Goal: Feedback & Contribution: Leave review/rating

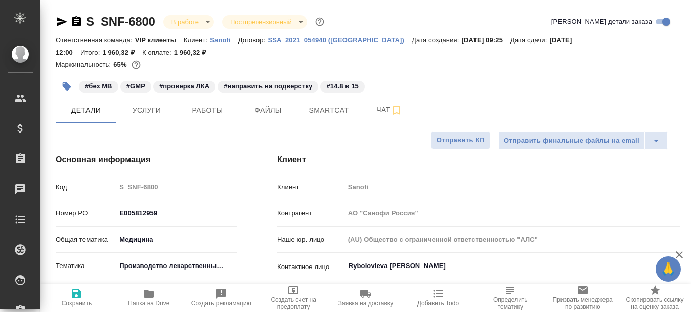
select select "RU"
click at [218, 113] on span "Работы" at bounding box center [207, 110] width 49 height 13
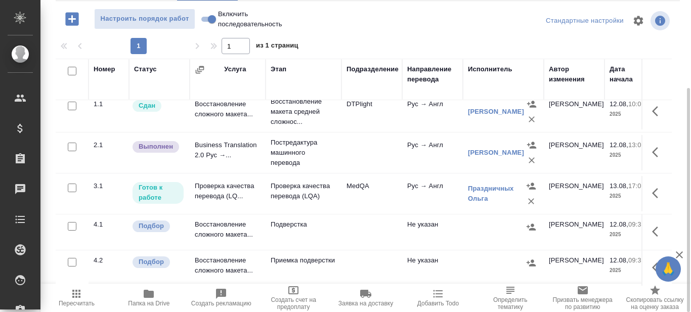
scroll to position [17, 0]
click at [652, 146] on icon "button" at bounding box center [658, 152] width 12 height 12
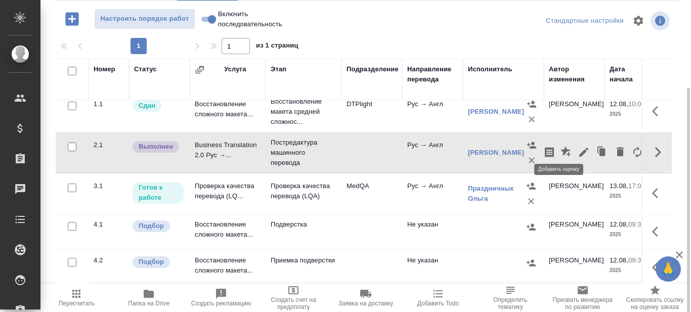
click at [560, 147] on icon "button" at bounding box center [565, 151] width 10 height 10
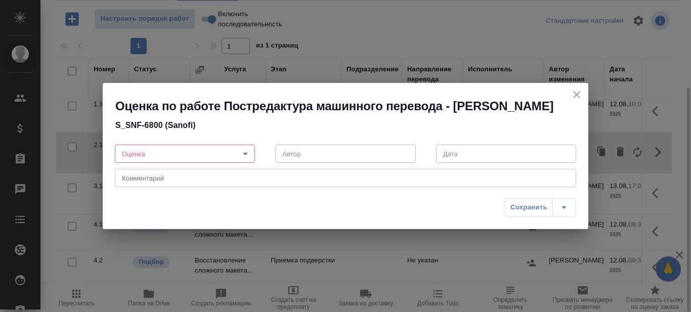
click at [242, 161] on body "🙏 .cls-1 fill:#fff; AWATERA Prazdnichnykh Olga Клиенты Спецификации Заказы 0 Ча…" at bounding box center [345, 156] width 691 height 312
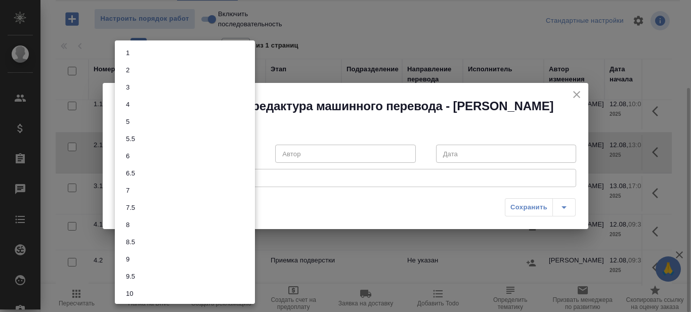
click at [160, 184] on li "7" at bounding box center [185, 190] width 140 height 17
type input "7"
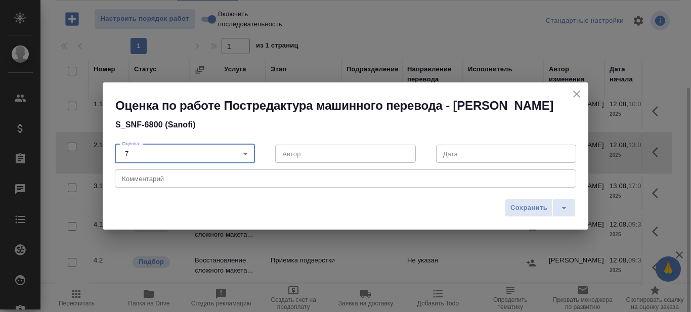
click at [167, 183] on textarea at bounding box center [345, 179] width 447 height 8
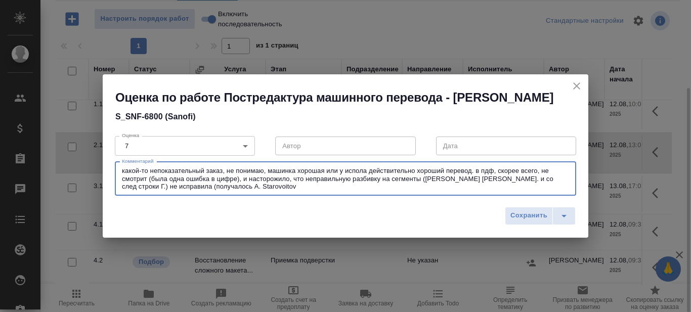
drag, startPoint x: 476, startPoint y: 187, endPoint x: 527, endPoint y: 187, distance: 51.1
click at [527, 187] on textarea "какой-то непоказательный заказ, не понимаю, машинка хорошая или у испола действ…" at bounding box center [345, 178] width 447 height 23
click at [307, 190] on textarea "какой-то непоказательный заказ, не понимаю, машинка хорошая или у испола действ…" at bounding box center [345, 178] width 447 height 23
paste textarea "и со след строки"
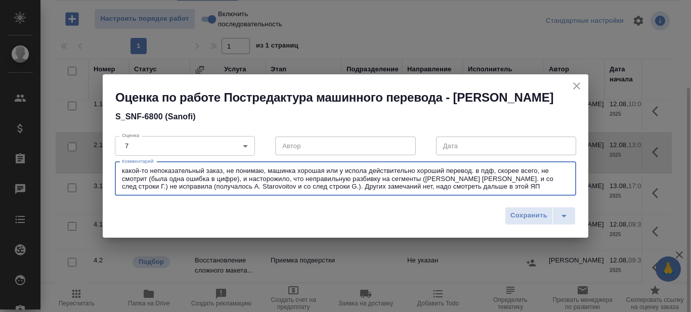
click at [126, 180] on textarea "какой-то непоказательный заказ, не понимаю, машинка хорошая или у испола действ…" at bounding box center [345, 178] width 447 height 23
click at [479, 177] on textarea "Какой-то непоказательный заказ, не понимаю, машинка хорошая или у испола действ…" at bounding box center [345, 178] width 447 height 23
click at [492, 190] on textarea "Какой-то непоказательный заказ, не понимаю, машинка хорошая или у испола действ…" at bounding box center [345, 178] width 447 height 23
type textarea "Какой-то непоказательный заказ, не понимаю, машинка хорошая или у испола действ…"
click at [521, 221] on span "Сохранить" at bounding box center [528, 216] width 37 height 12
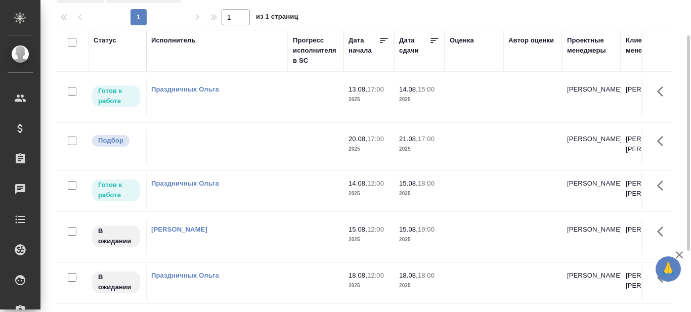
scroll to position [0, 558]
click at [429, 38] on icon at bounding box center [432, 40] width 8 height 5
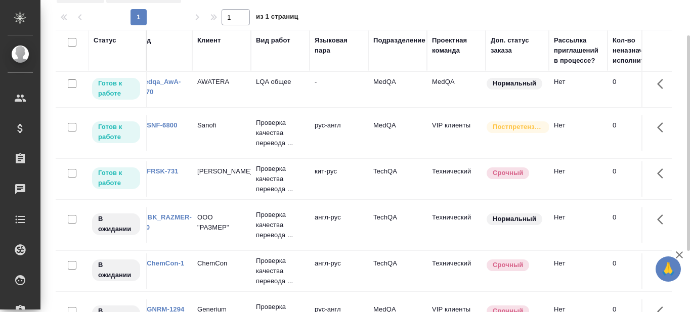
scroll to position [0, 0]
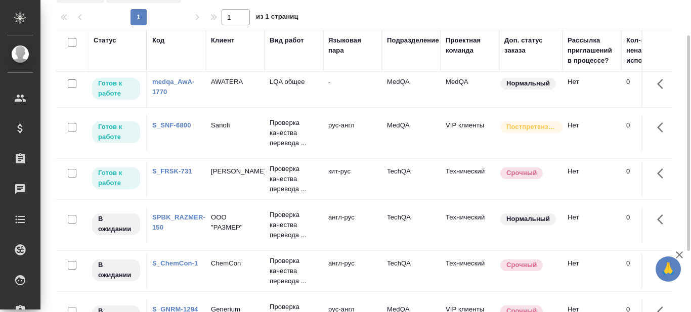
click at [177, 125] on link "S_SNF-6800" at bounding box center [171, 125] width 39 height 8
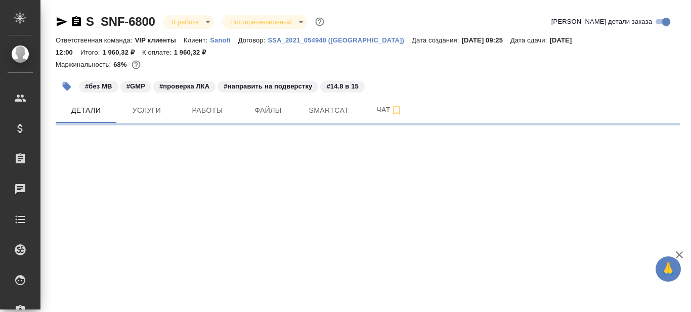
select select "RU"
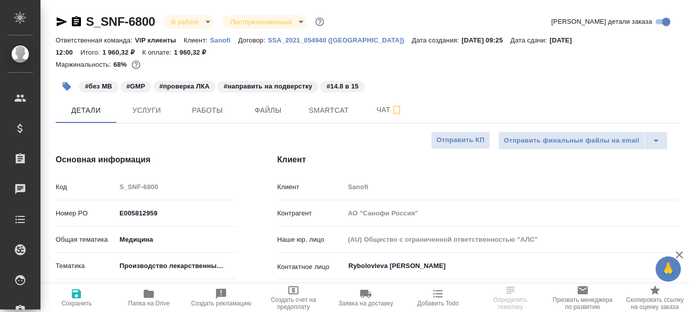
type textarea "x"
click at [219, 108] on span "Работы" at bounding box center [207, 110] width 49 height 13
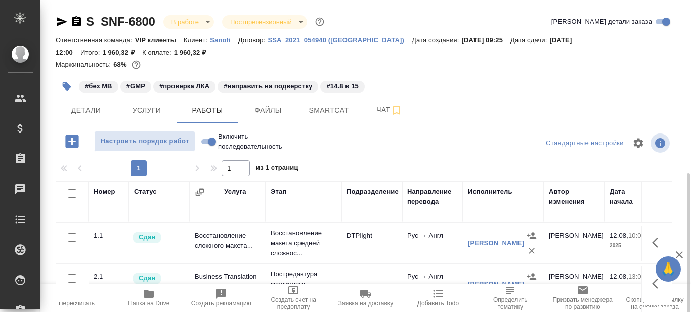
scroll to position [101, 0]
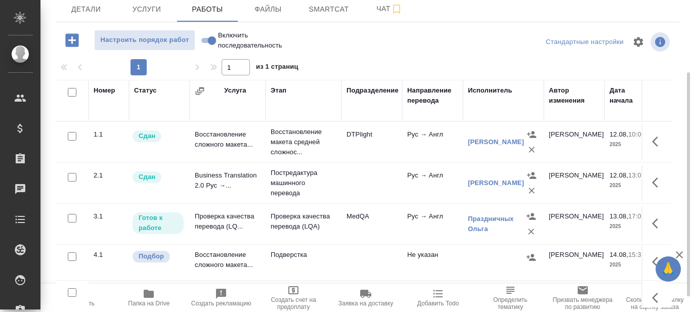
click at [218, 160] on td "Проверка качества перевода (LQ..." at bounding box center [228, 141] width 76 height 35
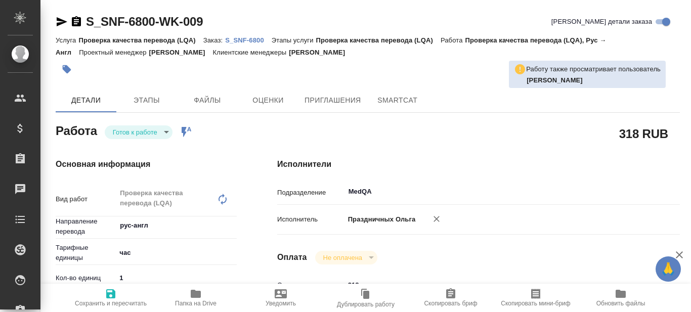
type textarea "x"
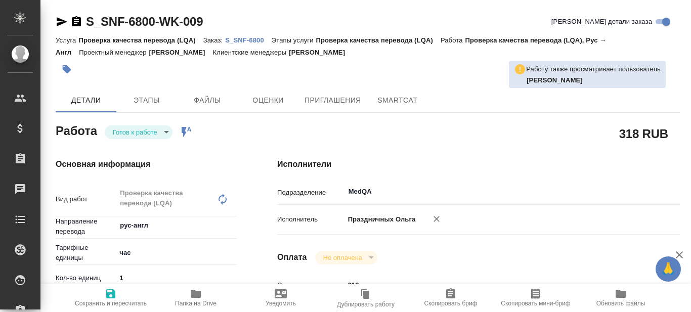
type textarea "x"
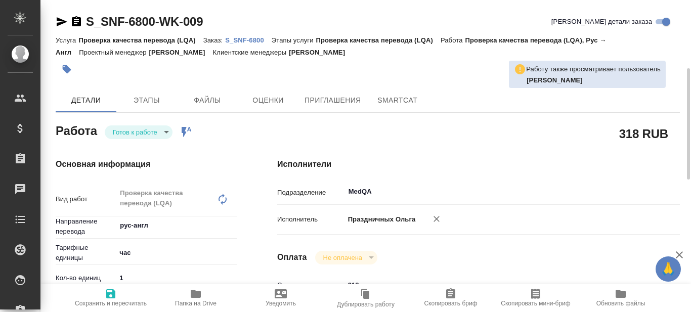
scroll to position [51, 0]
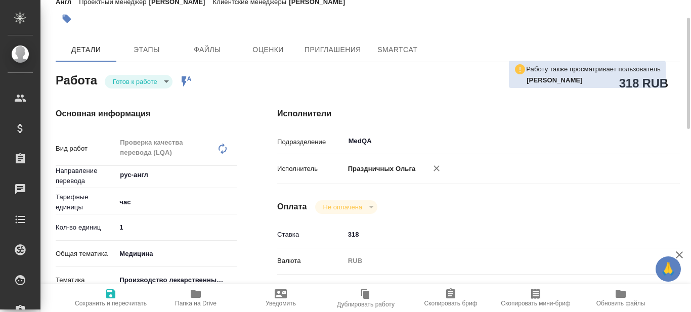
type textarea "x"
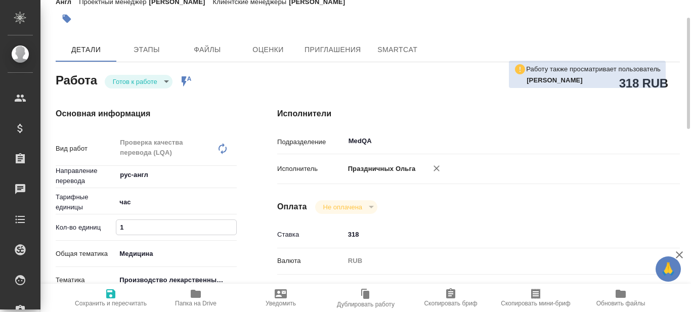
click at [116, 237] on div "Кол-во единиц 1" at bounding box center [146, 231] width 181 height 26
type input "0"
type textarea "x"
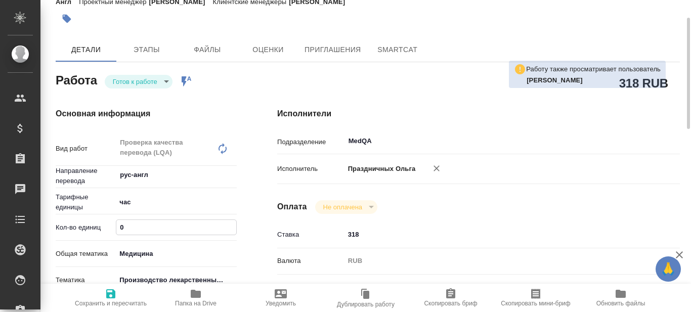
type textarea "x"
type input "0.5"
type textarea "x"
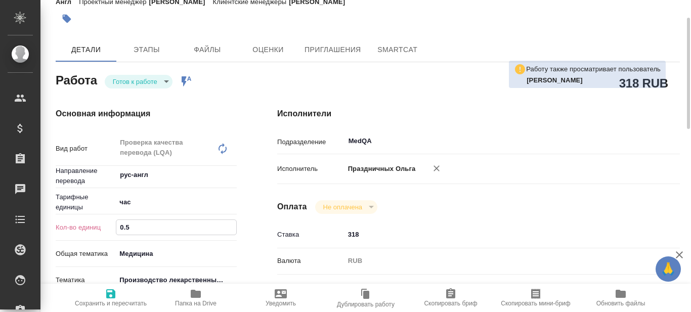
type textarea "x"
type input "0.5"
click at [107, 295] on icon "button" at bounding box center [110, 293] width 9 height 9
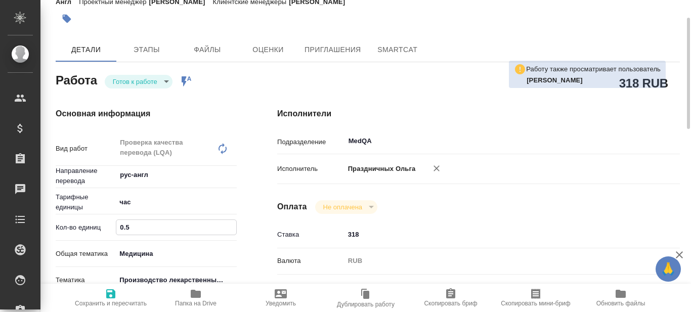
type textarea "x"
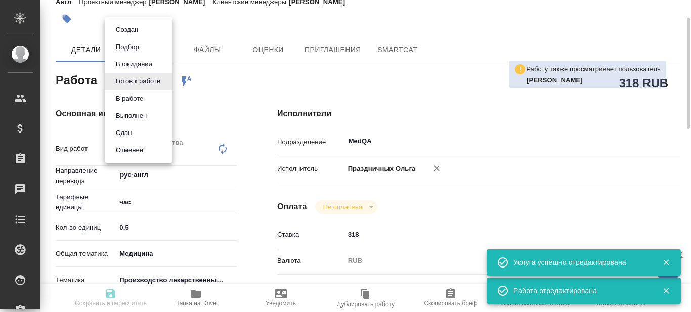
type input "readyForWork"
type textarea "Проверка качества перевода (LQA)"
type textarea "x"
type input "рус-англ"
type input "5a8b1489cc6b4906c91bfd93"
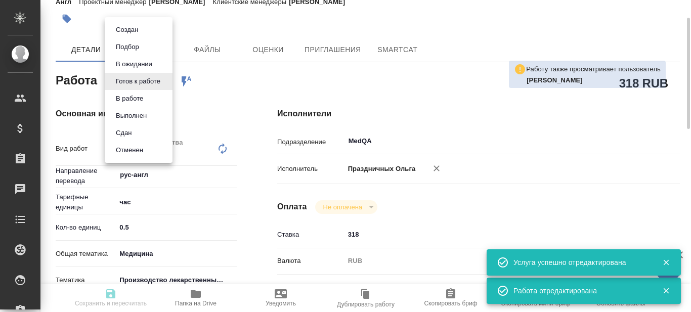
type input "0.5"
type input "med"
type input "614982fec5ecbb70f805293f"
type input "13.08.2025 17:00"
type input "14.08.2025 15:00"
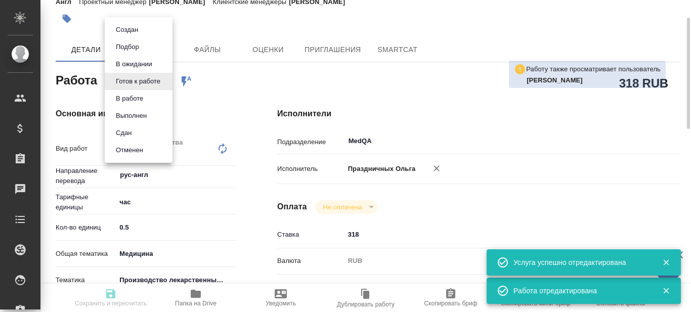
type input "15.08.2025 12:00"
type input "MedQA"
type input "notPayed"
type input "318"
type input "RUB"
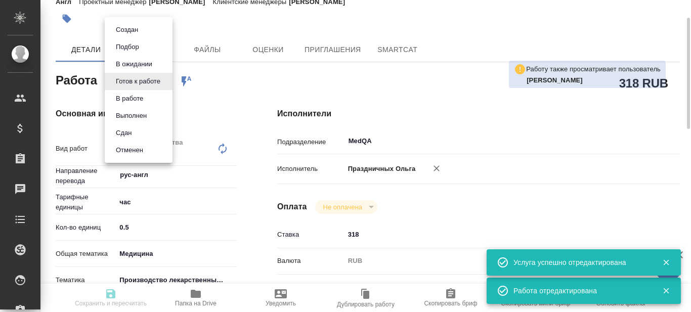
type input "Праздничных Ольга"
type textarea "проверка за фрилом, сертификат GMP"
type textarea "x"
type textarea "/Clients/Sanofi/Orders/S_SNF-6800/LQA/S_SNF-6800-WK-009"
type textarea "x"
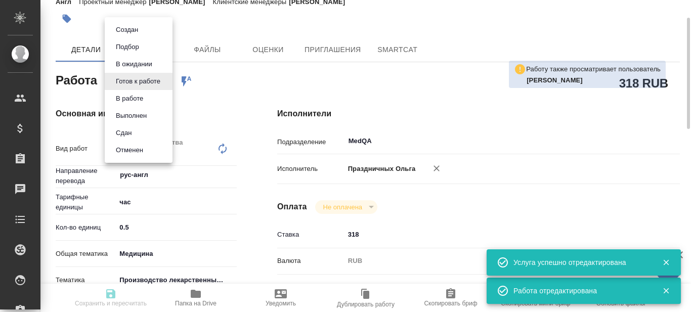
type input "S_SNF-6800"
type input "E005812959"
type input "Проверка качества перевода (LQA)"
type input "[PERSON_NAME]"
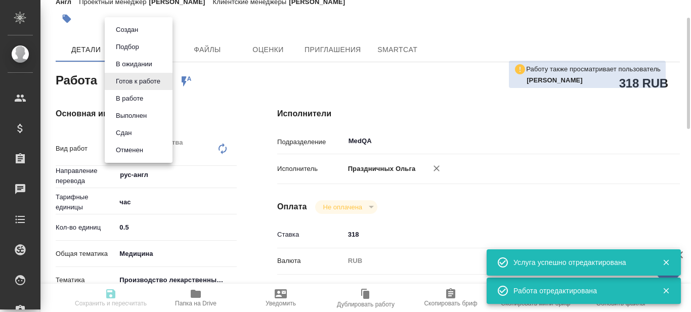
type input "/Clients/Sanofi/Orders/S_SNF-6800"
type textarea "x"
click at [165, 80] on body "🙏 .cls-1 fill:#fff; AWATERA Prazdnichnykh Olga Клиенты Спецификации Заказы 0 Ча…" at bounding box center [345, 156] width 691 height 312
type textarea "x"
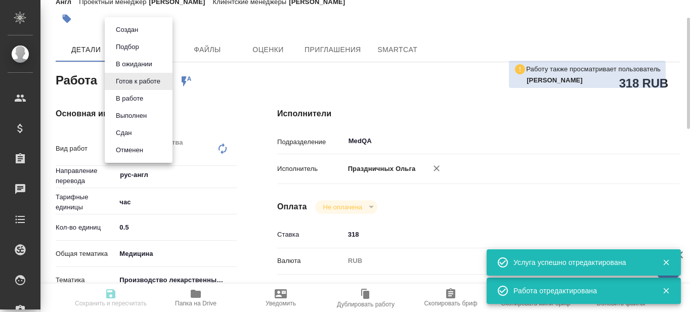
type textarea "x"
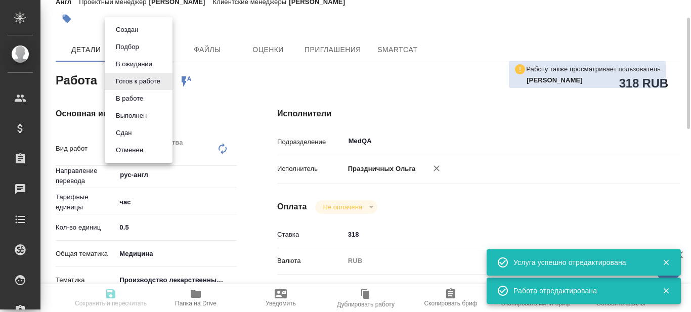
type textarea "x"
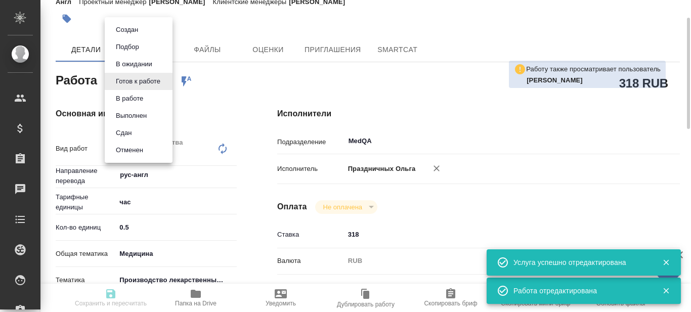
type textarea "x"
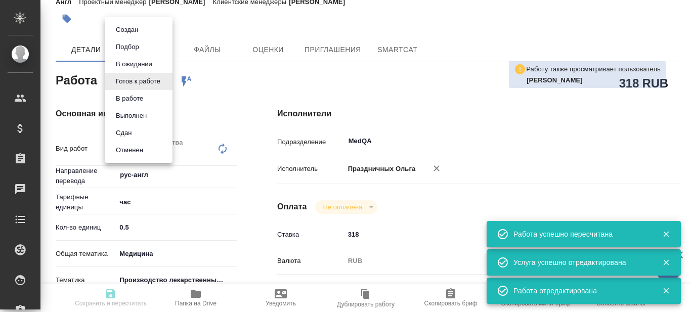
type input "readyForWork"
type textarea "Проверка качества перевода (LQA)"
type textarea "x"
type input "рус-англ"
type input "5a8b1489cc6b4906c91bfd93"
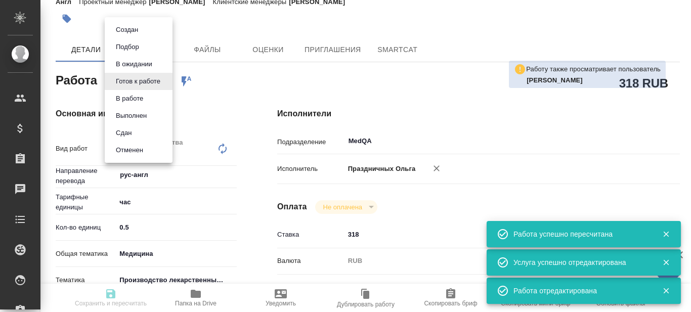
type input "0.5"
type input "med"
type input "614982fec5ecbb70f805293f"
type input "13.08.2025 17:00"
type input "14.08.2025 15:00"
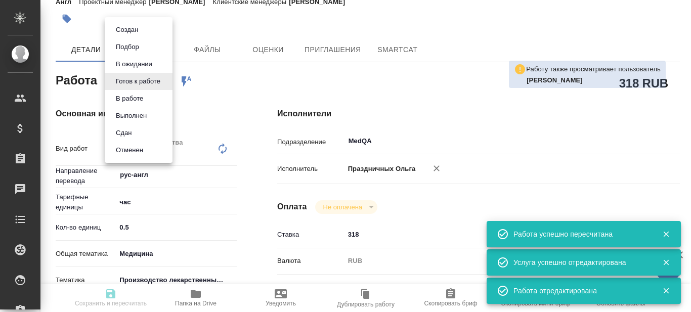
type input "15.08.2025 12:00"
type input "MedQA"
type input "notPayed"
type input "318"
type input "RUB"
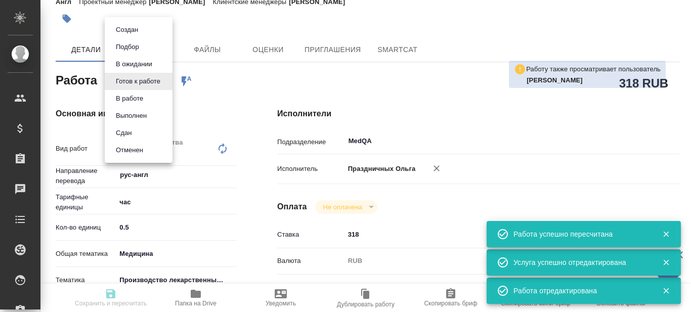
type input "Праздничных Ольга"
type textarea "проверка за фрилом, сертификат GMP"
type textarea "x"
type textarea "/Clients/Sanofi/Orders/S_SNF-6800/LQA/S_SNF-6800-WK-009"
type textarea "x"
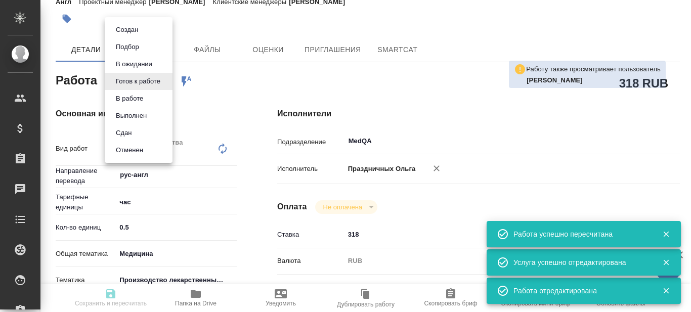
type input "S_SNF-6800"
type input "E005812959"
type input "Проверка качества перевода (LQA)"
type input "Сайдашева Диляра"
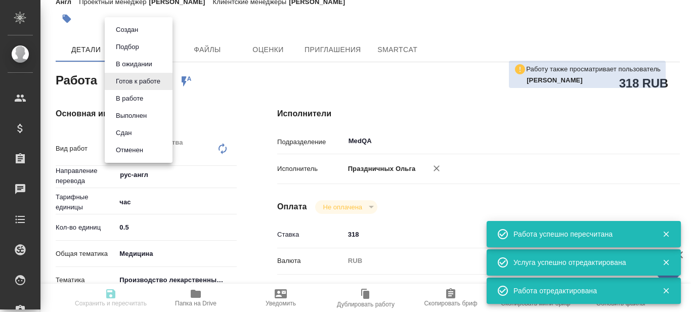
type input "/Clients/Sanofi/Orders/S_SNF-6800"
type textarea "x"
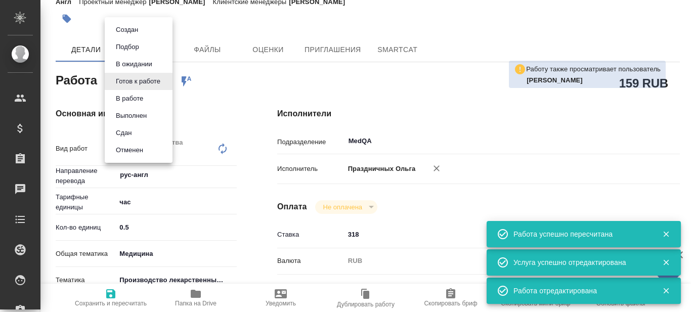
type textarea "x"
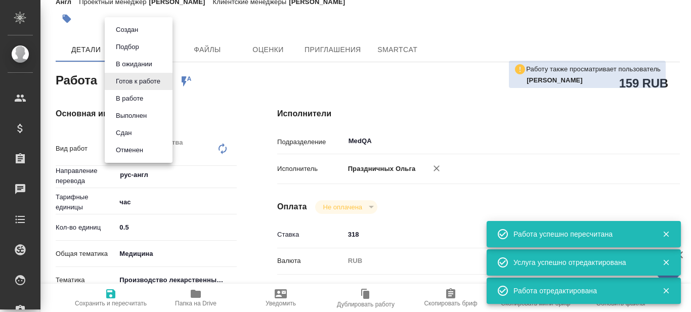
type textarea "x"
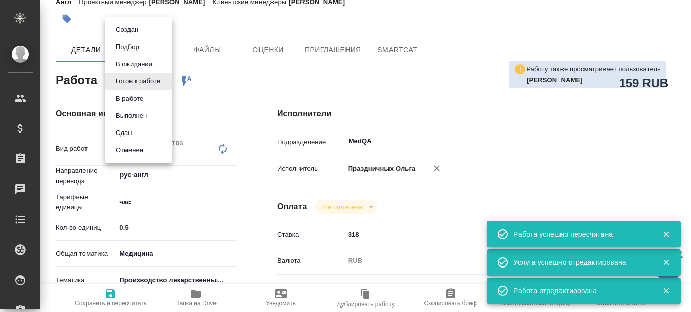
type textarea "x"
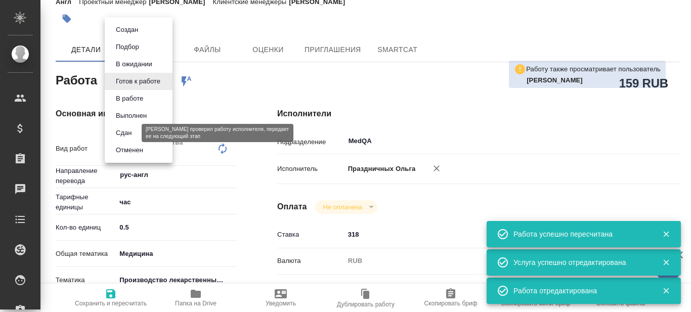
click at [130, 131] on button "Сдан" at bounding box center [124, 132] width 22 height 11
type textarea "x"
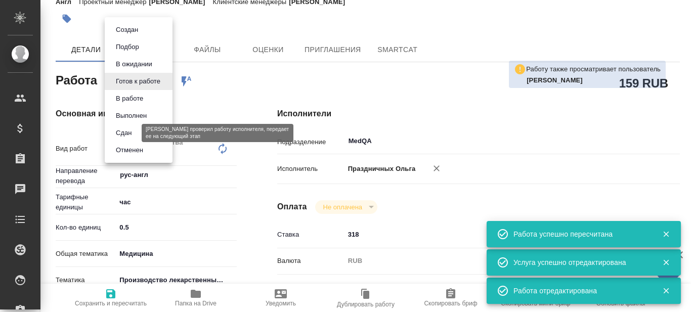
type textarea "x"
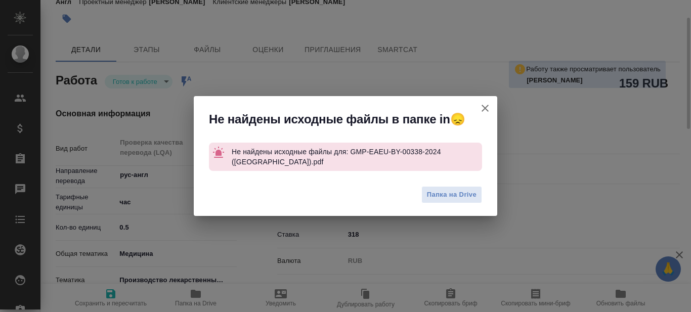
type textarea "x"
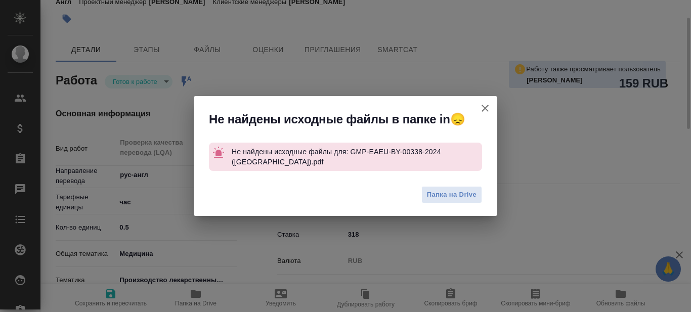
type textarea "x"
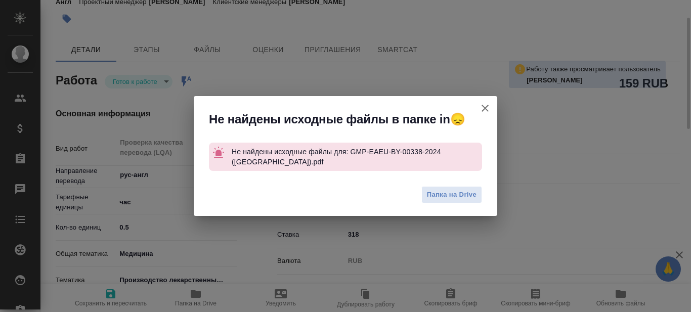
type textarea "x"
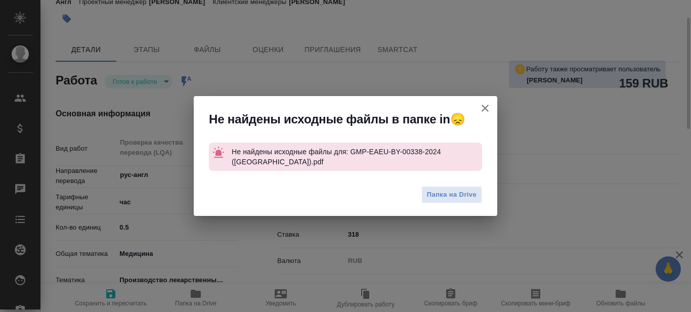
click at [482, 106] on icon "button" at bounding box center [484, 108] width 7 height 7
type textarea "x"
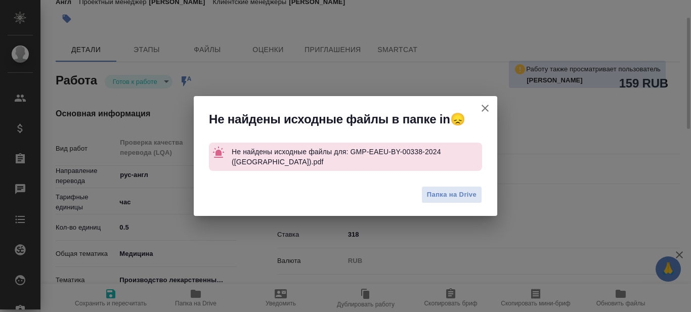
type textarea "x"
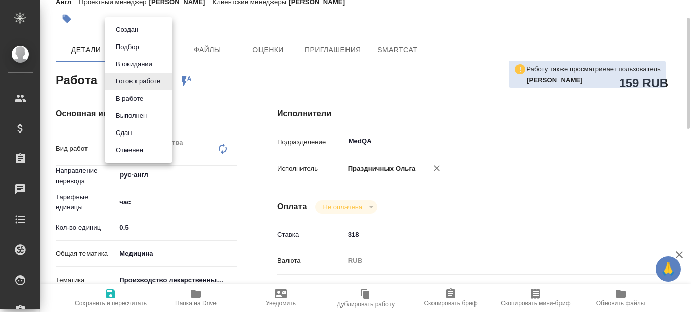
click at [164, 79] on body "🙏 .cls-1 fill:#fff; AWATERA Prazdnichnykh Olga Клиенты Спецификации Заказы 0 Ча…" at bounding box center [345, 156] width 691 height 312
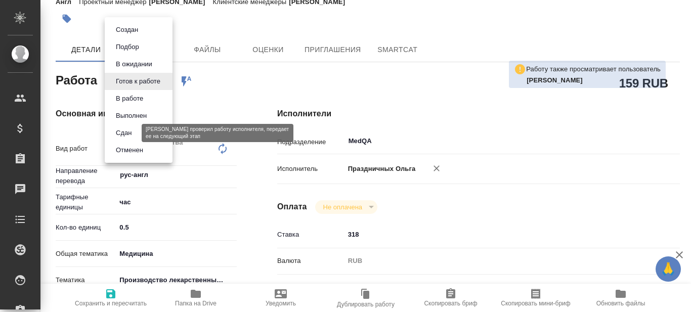
click at [130, 133] on button "Сдан" at bounding box center [124, 132] width 22 height 11
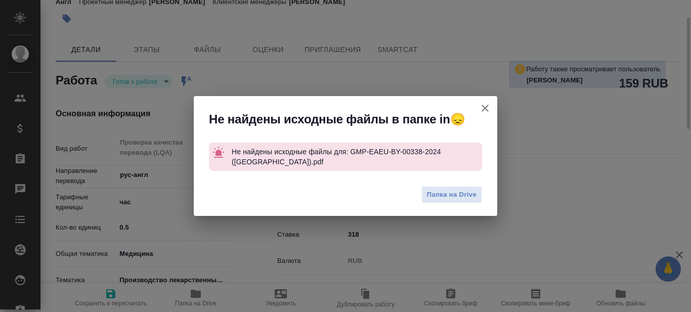
type textarea "x"
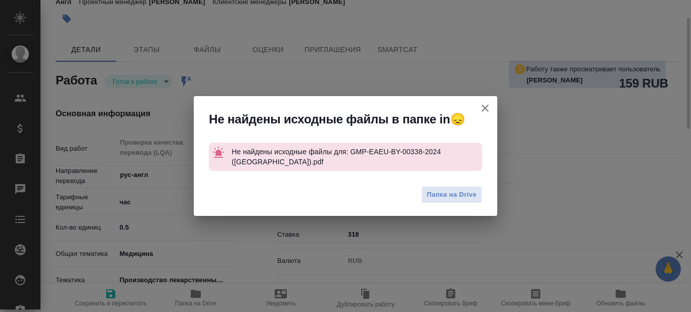
type textarea "x"
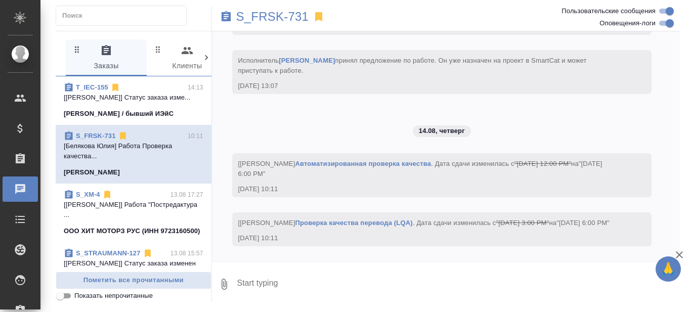
scroll to position [16338, 0]
click at [153, 103] on p "[Прохорова Анастасия] Статус заказа изме..." at bounding box center [134, 98] width 140 height 10
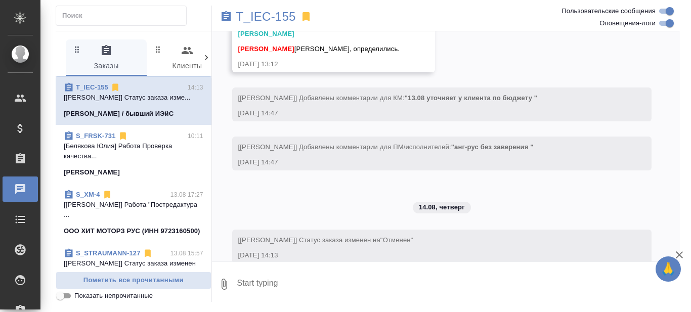
scroll to position [1808, 0]
